Goal: Find specific page/section: Find specific page/section

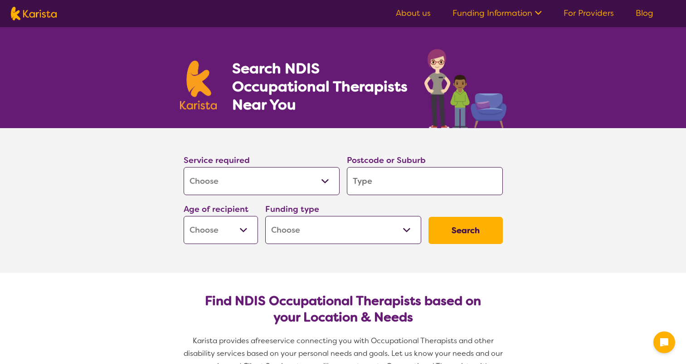
select select "[MEDICAL_DATA]"
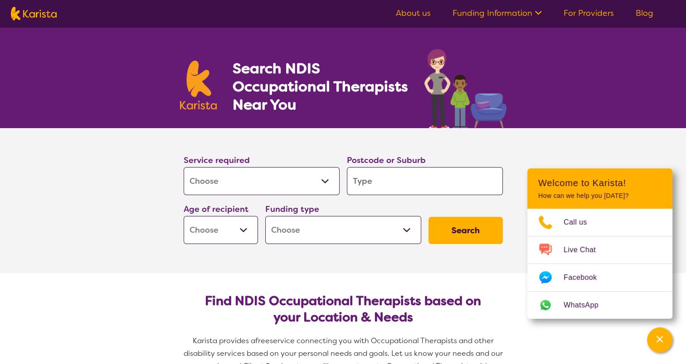
click at [404, 179] on input "search" at bounding box center [425, 181] width 156 height 28
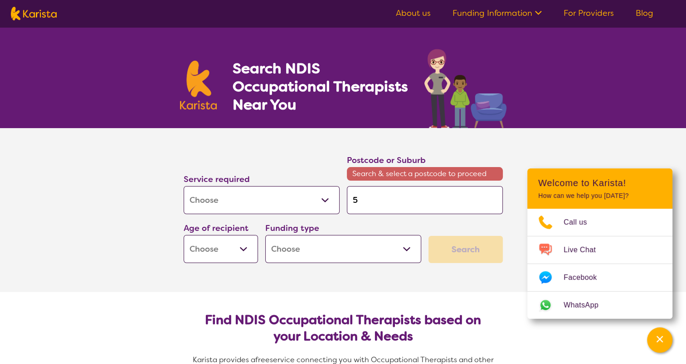
type input "5"
type input "55"
type input "557"
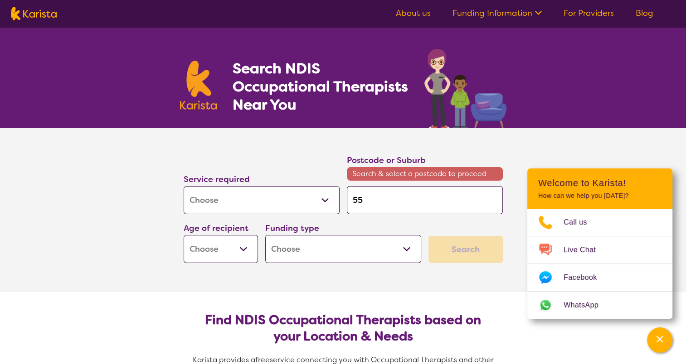
type input "557"
type input "5573"
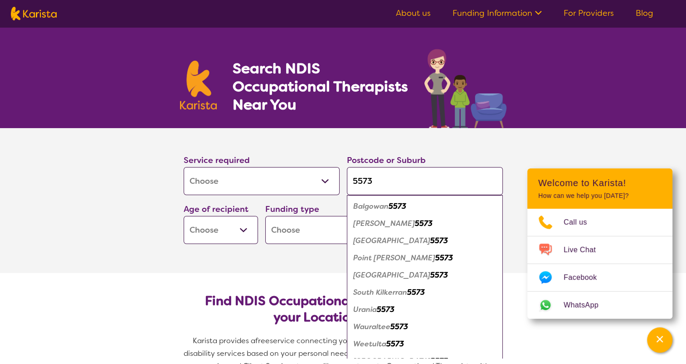
type input "5573"
click at [430, 240] on em "5573" at bounding box center [439, 241] width 18 height 10
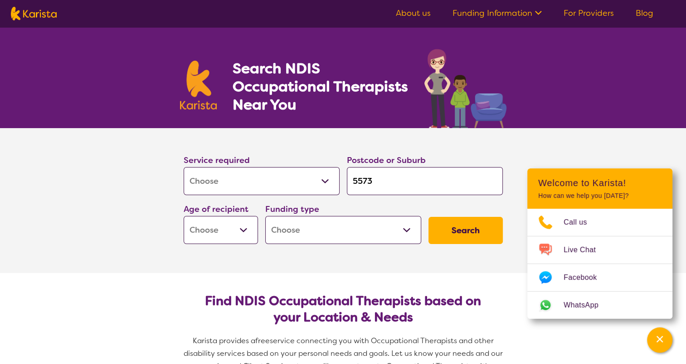
click at [463, 230] on button "Search" at bounding box center [465, 230] width 74 height 27
click at [217, 227] on select "Early Childhood - 0 to 9 Child - 10 to 11 Adolescent - 12 to 17 Adult - 18 to 6…" at bounding box center [221, 230] width 74 height 28
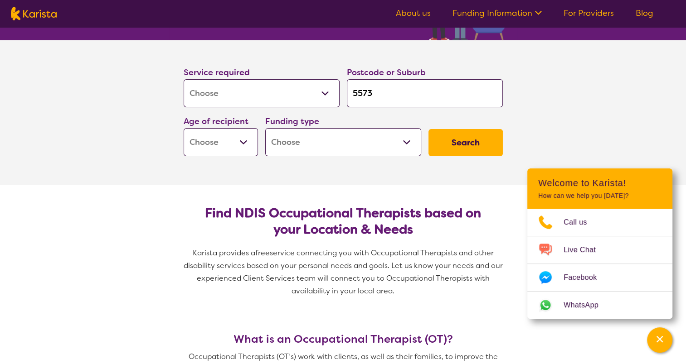
scroll to position [91, 0]
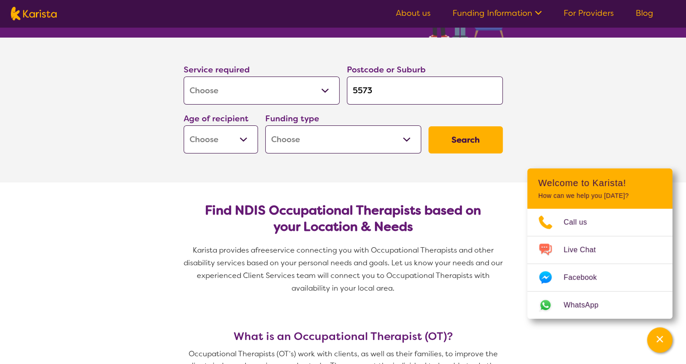
click at [247, 142] on select "Early Childhood - 0 to 9 Child - 10 to 11 Adolescent - 12 to 17 Adult - 18 to 6…" at bounding box center [221, 140] width 74 height 28
select select "AG"
click at [184, 126] on select "Early Childhood - 0 to 9 Child - 10 to 11 Adolescent - 12 to 17 Adult - 18 to 6…" at bounding box center [221, 140] width 74 height 28
select select "AG"
click at [474, 139] on button "Search" at bounding box center [465, 139] width 74 height 27
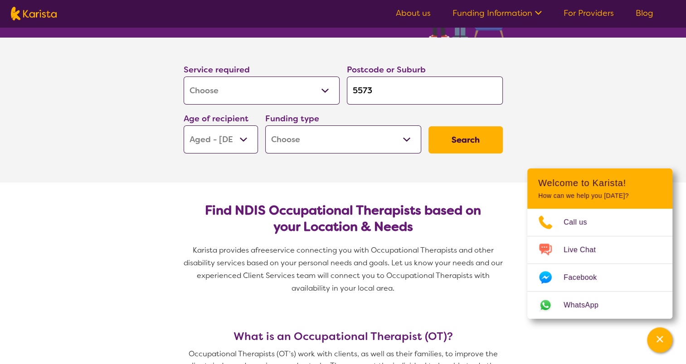
click at [381, 141] on select "Home Care Package (HCP) National Disability Insurance Scheme (NDIS) I don't know" at bounding box center [343, 140] width 156 height 28
select select "HCP"
click at [265, 126] on select "Home Care Package (HCP) National Disability Insurance Scheme (NDIS) I don't know" at bounding box center [343, 140] width 156 height 28
select select "HCP"
click at [467, 142] on button "Search" at bounding box center [465, 139] width 74 height 27
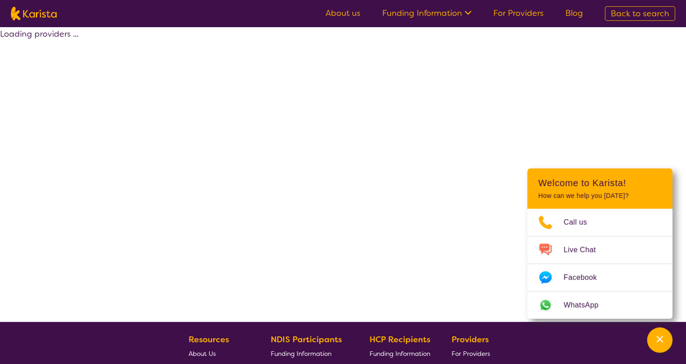
select select "HCP"
select select "[MEDICAL_DATA]"
select select "AG"
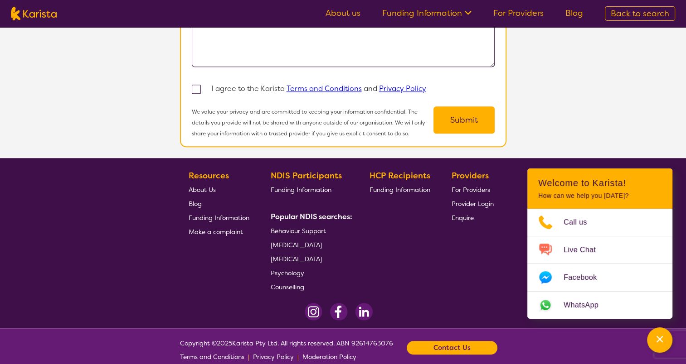
scroll to position [839, 0]
